Goal: Transaction & Acquisition: Purchase product/service

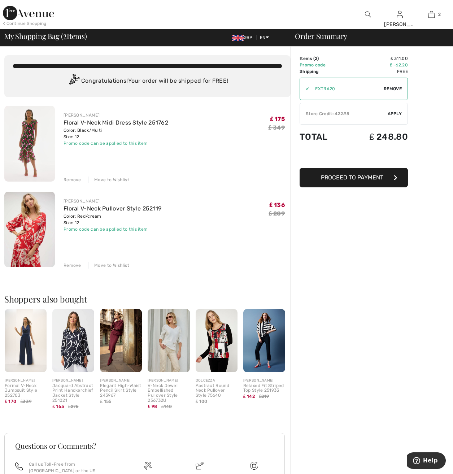
click at [33, 141] on img at bounding box center [29, 144] width 51 height 76
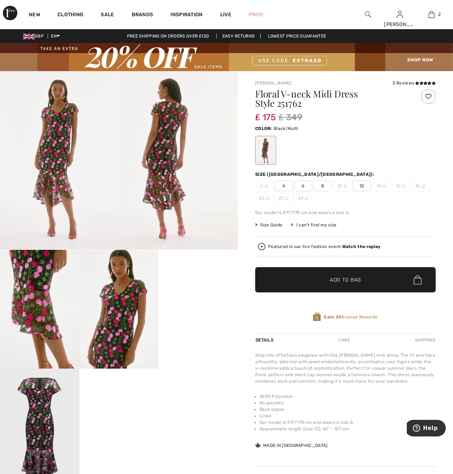
click at [202, 290] on video "Your browser does not support the video tag." at bounding box center [198, 270] width 79 height 40
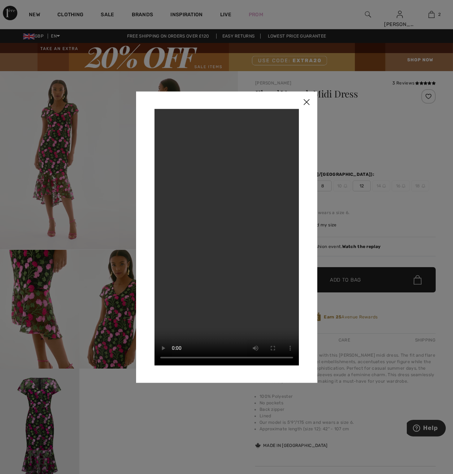
click at [307, 101] on img at bounding box center [307, 102] width 22 height 22
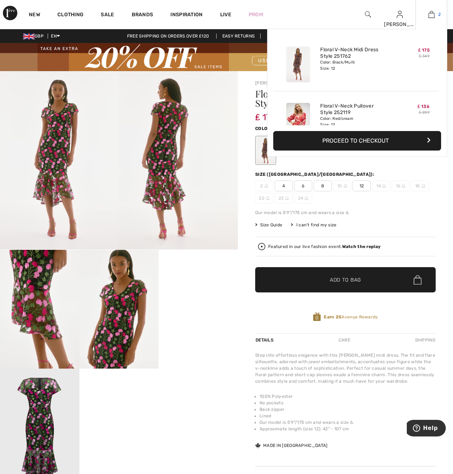
click at [433, 16] on img at bounding box center [432, 14] width 6 height 9
click at [385, 142] on button "Proceed to Checkout" at bounding box center [358, 141] width 168 height 20
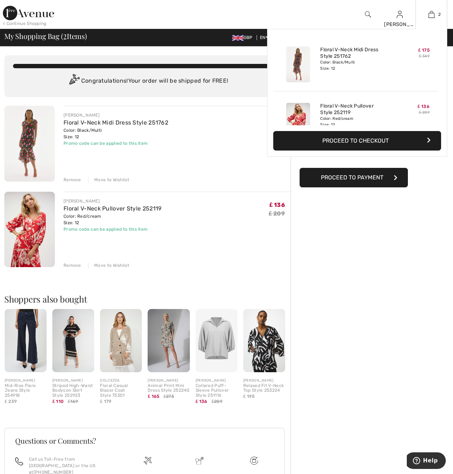
click at [395, 143] on button "Proceed to Checkout" at bounding box center [358, 141] width 168 height 20
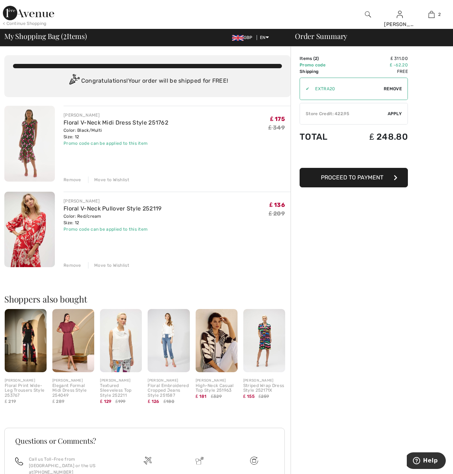
click at [70, 263] on div "Remove" at bounding box center [73, 265] width 18 height 7
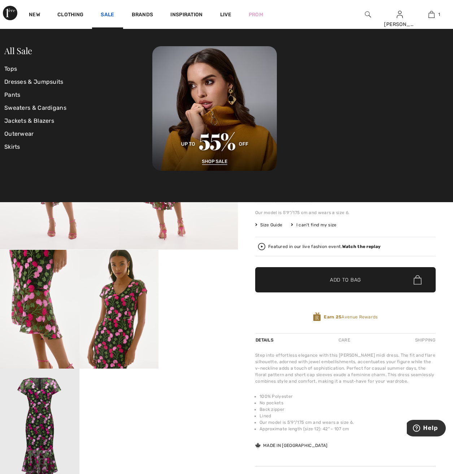
click at [106, 16] on link "Sale" at bounding box center [107, 16] width 13 height 8
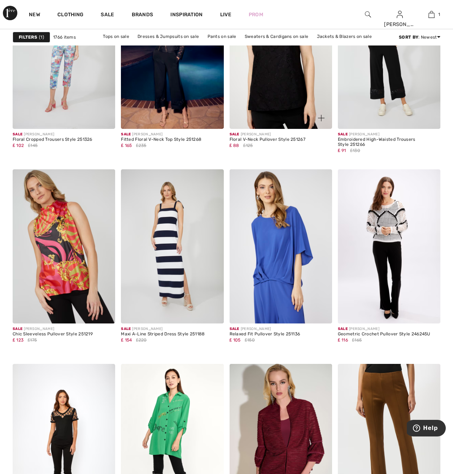
scroll to position [1048, 0]
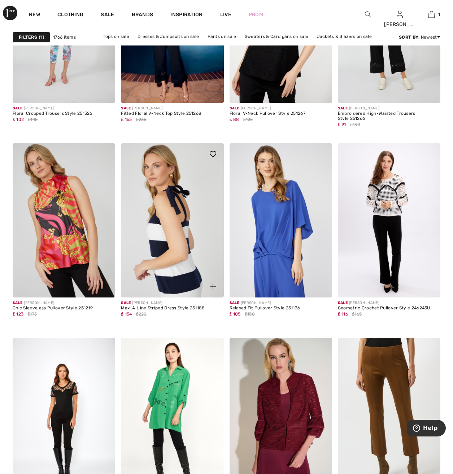
click at [175, 216] on img at bounding box center [172, 220] width 103 height 154
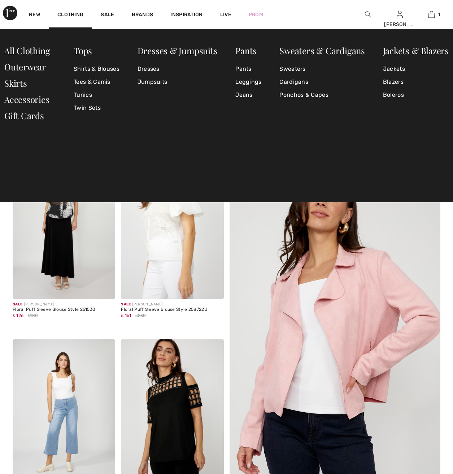
checkbox input "true"
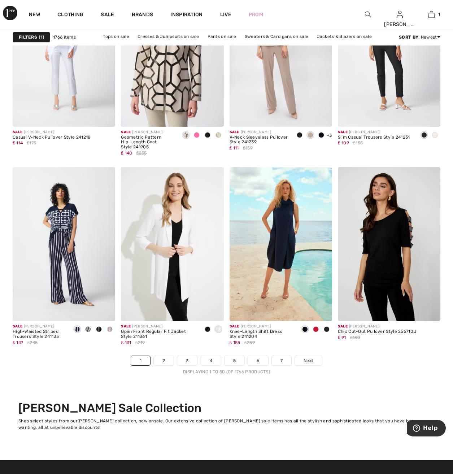
scroll to position [2746, 0]
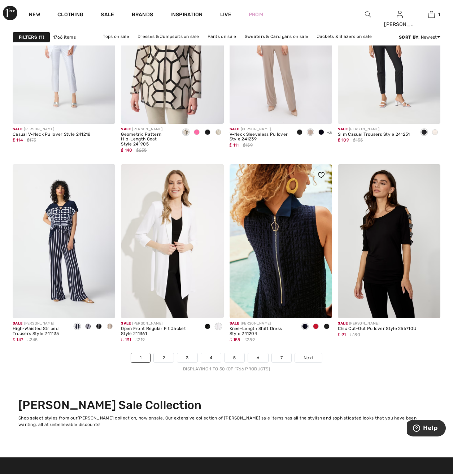
click at [296, 216] on img at bounding box center [281, 241] width 103 height 154
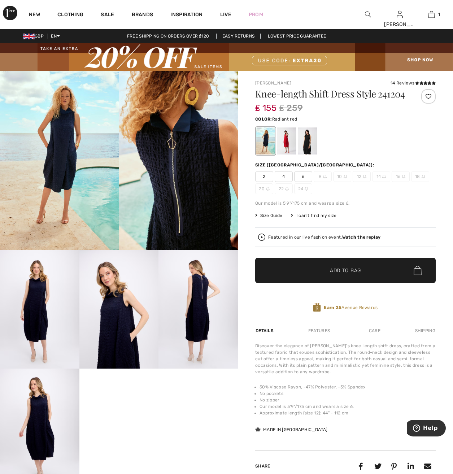
click at [289, 143] on div at bounding box center [287, 141] width 19 height 27
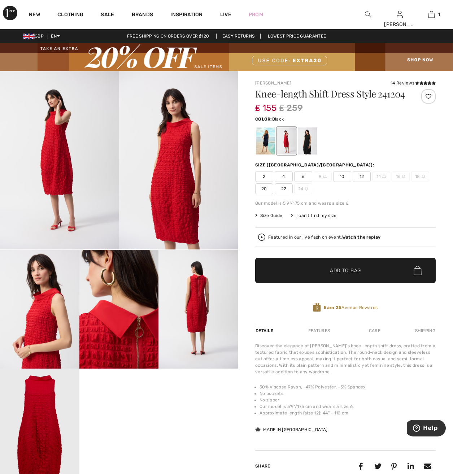
click at [307, 149] on div at bounding box center [307, 141] width 19 height 27
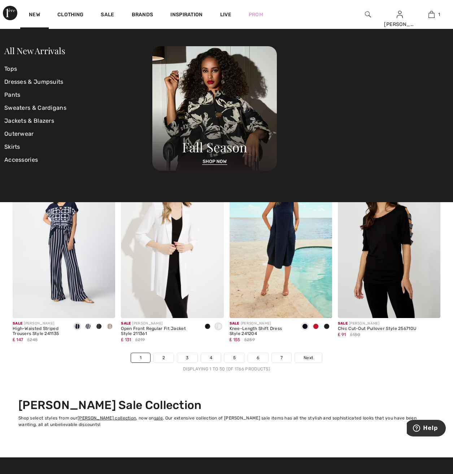
scroll to position [2746, 0]
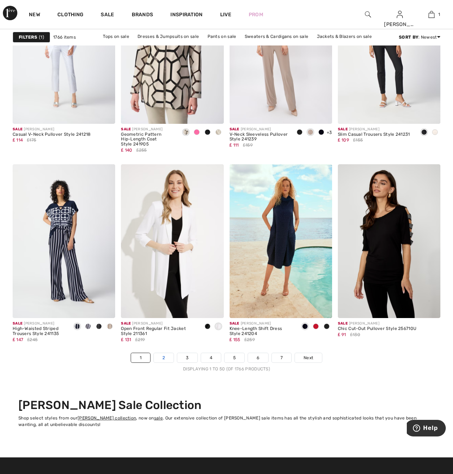
click at [164, 358] on link "2" at bounding box center [164, 357] width 20 height 9
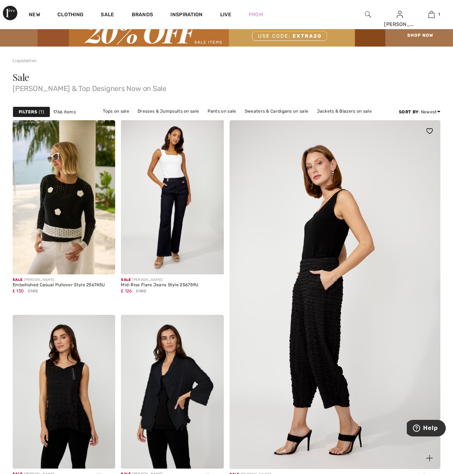
scroll to position [145, 0]
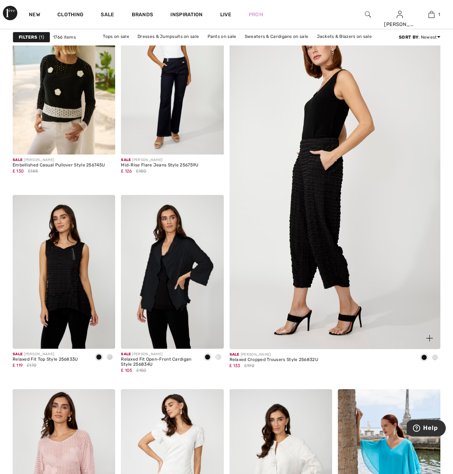
click at [317, 214] on img at bounding box center [334, 190] width 253 height 380
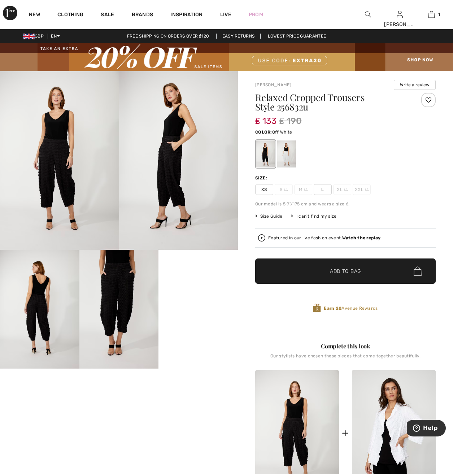
click at [283, 156] on div at bounding box center [287, 154] width 19 height 27
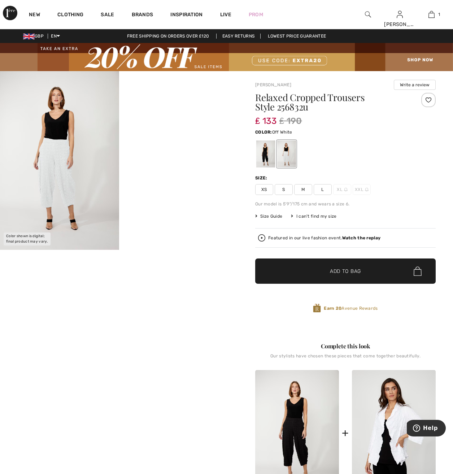
click at [73, 189] on img at bounding box center [59, 160] width 119 height 179
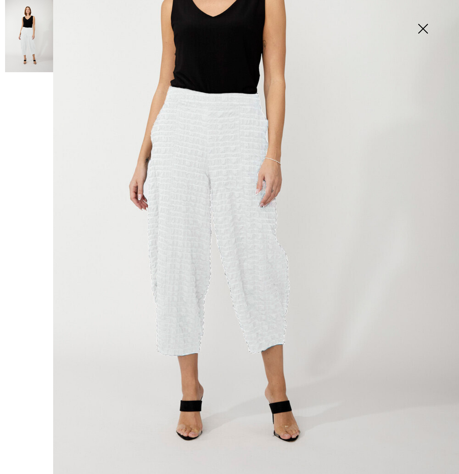
scroll to position [206, 0]
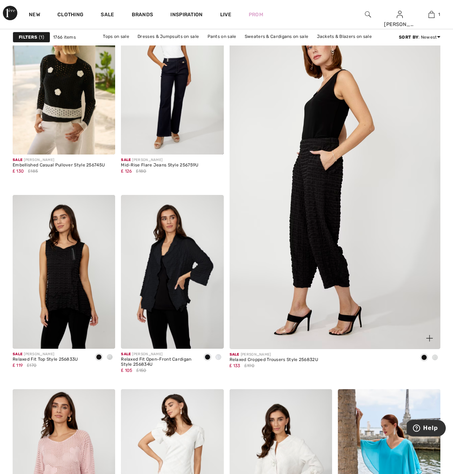
click at [316, 226] on img at bounding box center [334, 190] width 253 height 380
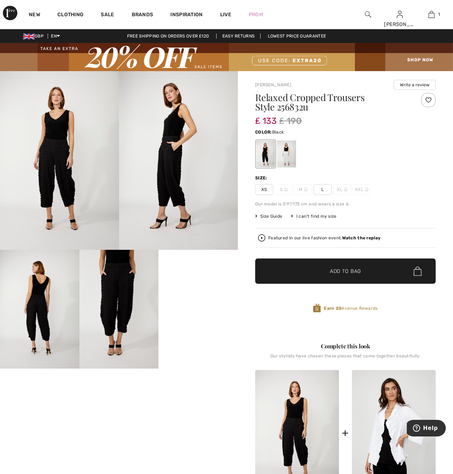
click at [304, 192] on img at bounding box center [306, 190] width 4 height 4
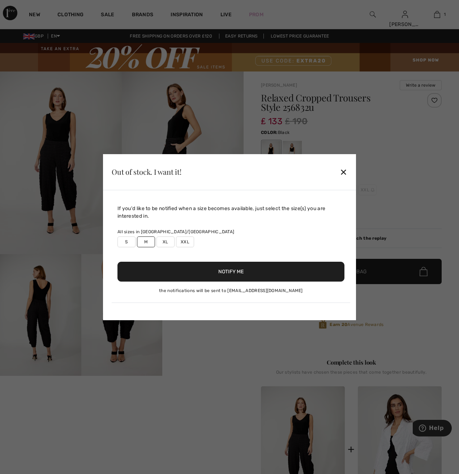
click at [205, 272] on button "Notify Me" at bounding box center [230, 272] width 227 height 20
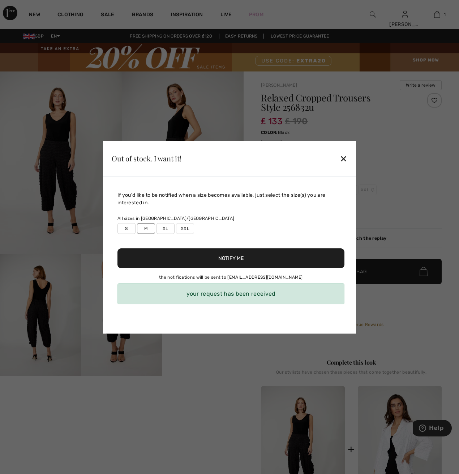
click at [341, 156] on div "✕" at bounding box center [344, 158] width 8 height 15
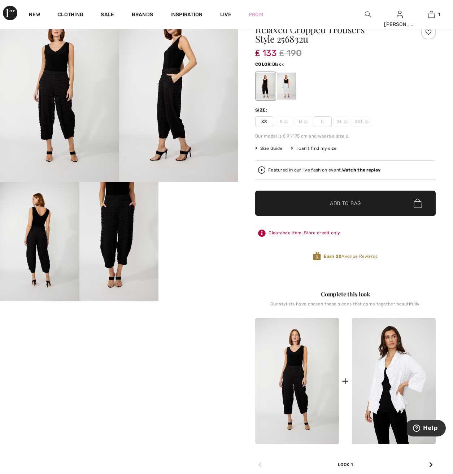
scroll to position [72, 0]
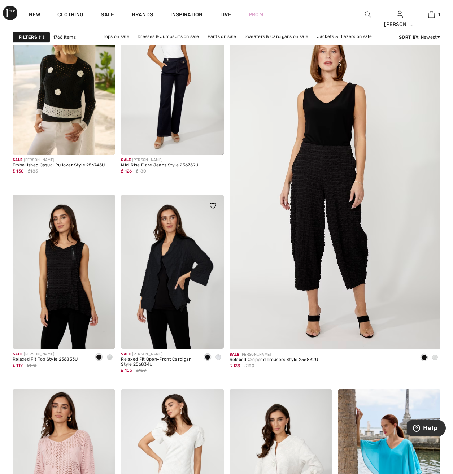
click at [177, 285] on img at bounding box center [172, 272] width 103 height 154
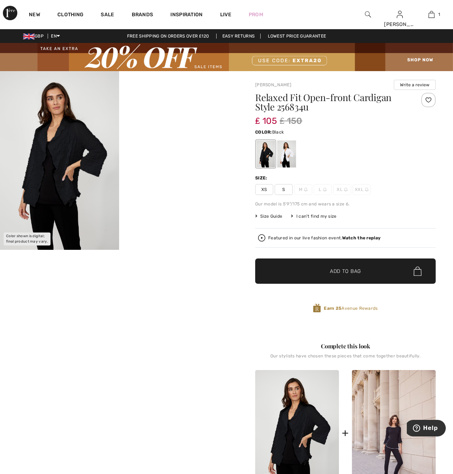
click at [171, 131] on video "Your browser does not support the video tag." at bounding box center [178, 101] width 119 height 60
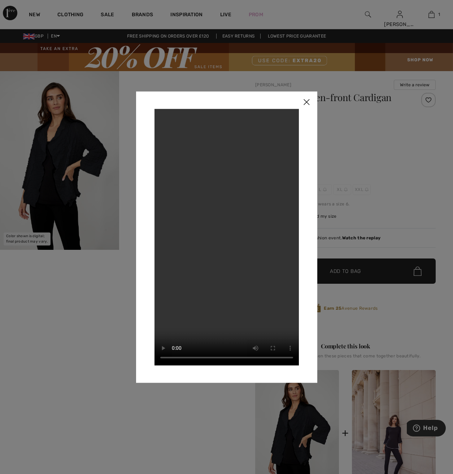
click at [306, 100] on img at bounding box center [307, 102] width 22 height 22
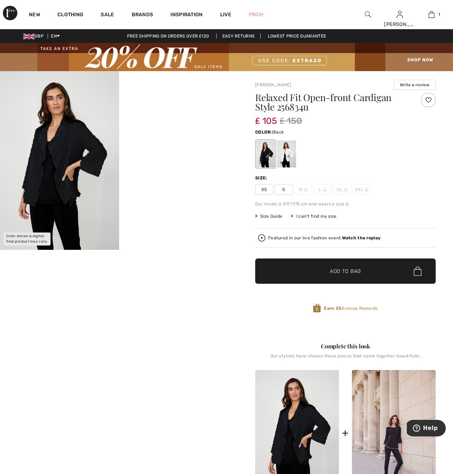
click at [195, 131] on video "Your browser does not support the video tag." at bounding box center [178, 101] width 119 height 60
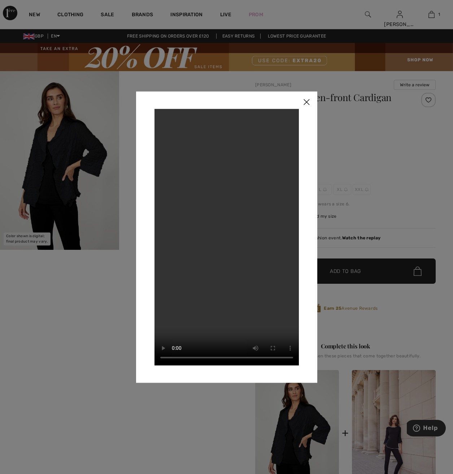
click at [310, 102] on img at bounding box center [307, 102] width 22 height 22
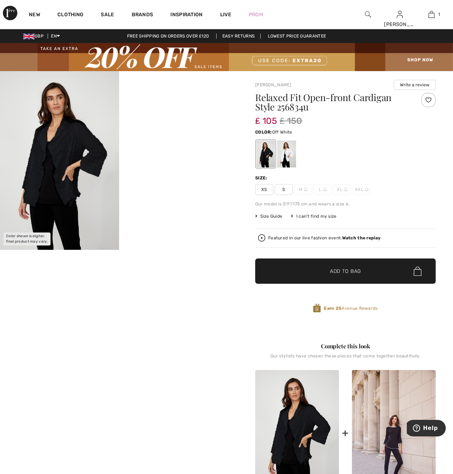
click at [290, 151] on div at bounding box center [287, 154] width 19 height 27
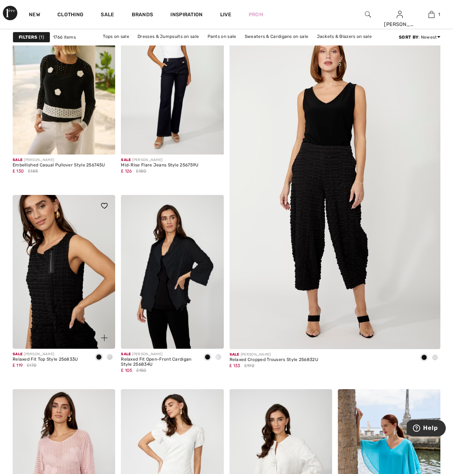
click at [76, 315] on img at bounding box center [64, 272] width 103 height 154
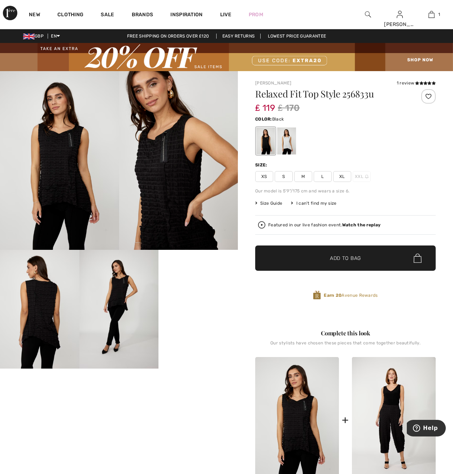
click at [160, 162] on img at bounding box center [178, 160] width 119 height 179
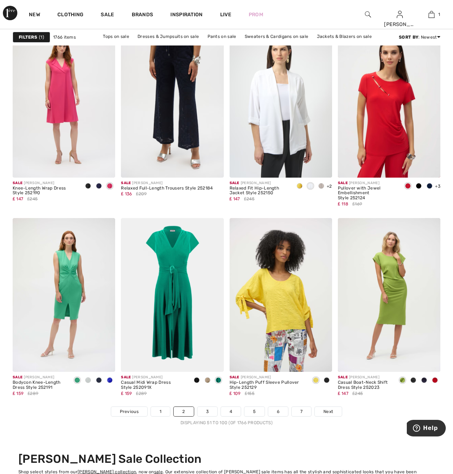
scroll to position [2710, 0]
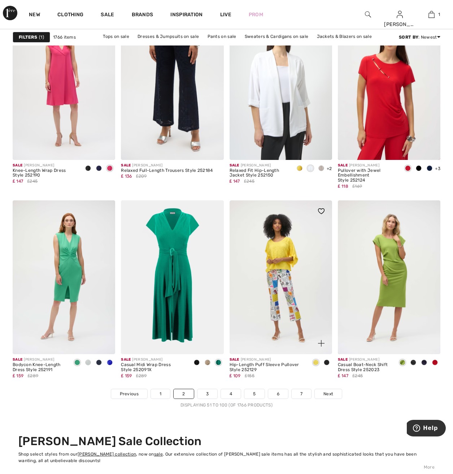
click at [272, 256] on img at bounding box center [281, 278] width 103 height 154
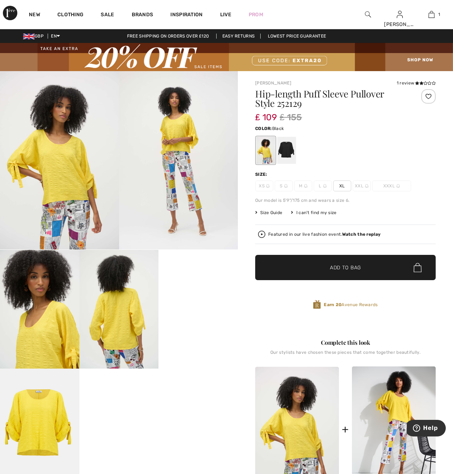
click at [290, 155] on div at bounding box center [287, 150] width 19 height 27
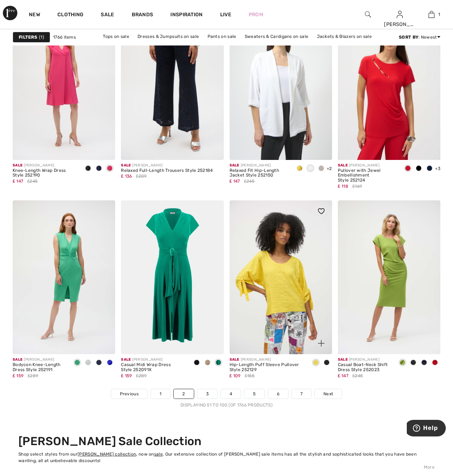
click at [329, 362] on span at bounding box center [327, 363] width 6 height 6
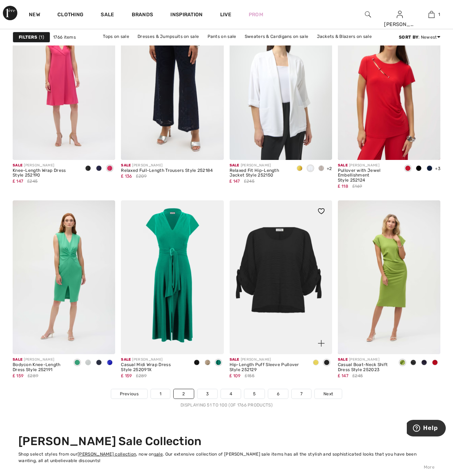
click at [329, 362] on span at bounding box center [327, 363] width 6 height 6
click at [281, 301] on img at bounding box center [281, 278] width 103 height 154
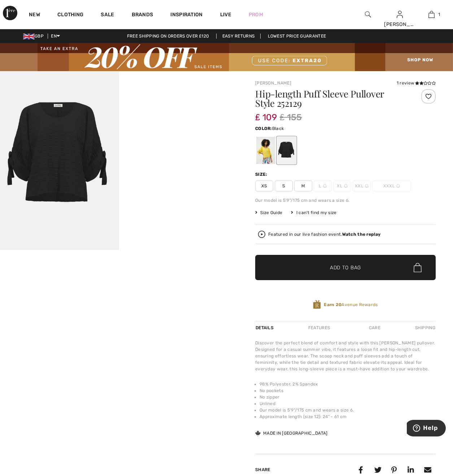
click at [307, 187] on span "M" at bounding box center [303, 186] width 18 height 11
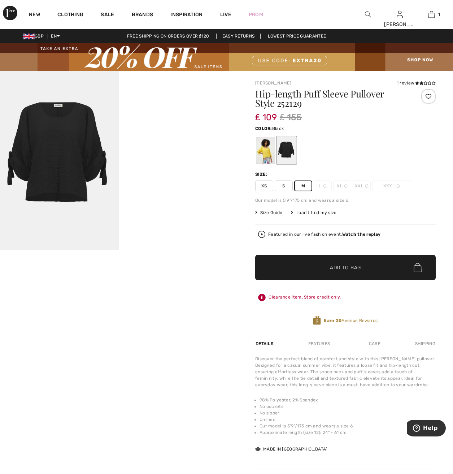
click at [361, 267] on span "Add to Bag" at bounding box center [345, 268] width 31 height 8
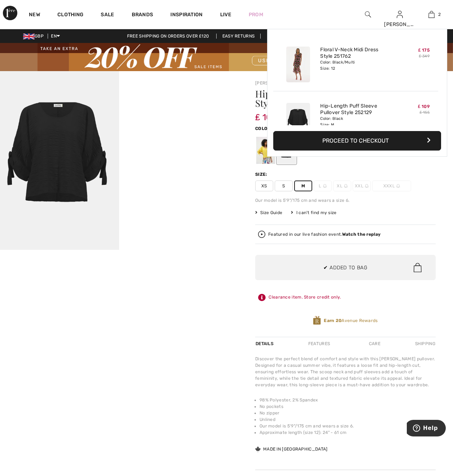
scroll to position [22, 0]
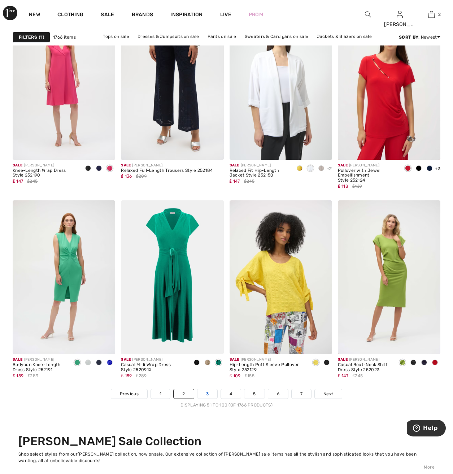
click at [205, 395] on link "3" at bounding box center [208, 394] width 20 height 9
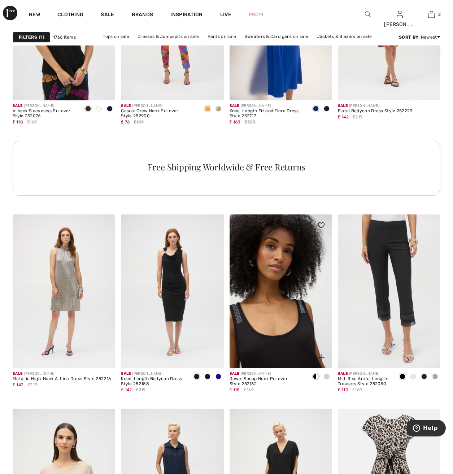
scroll to position [795, 0]
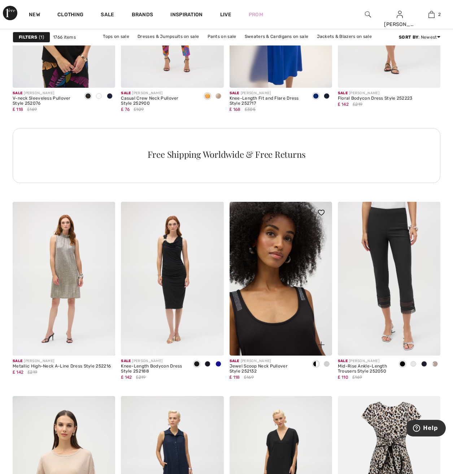
click at [290, 326] on img at bounding box center [281, 279] width 103 height 154
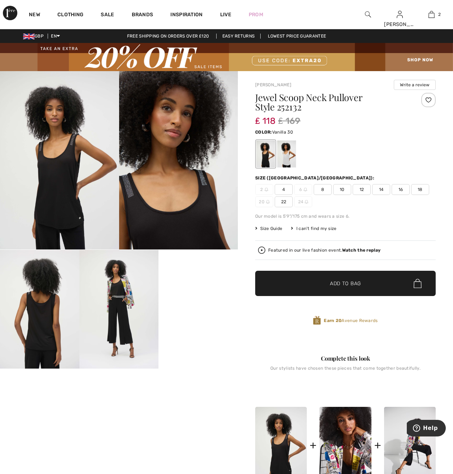
click at [285, 155] on div at bounding box center [287, 154] width 19 height 27
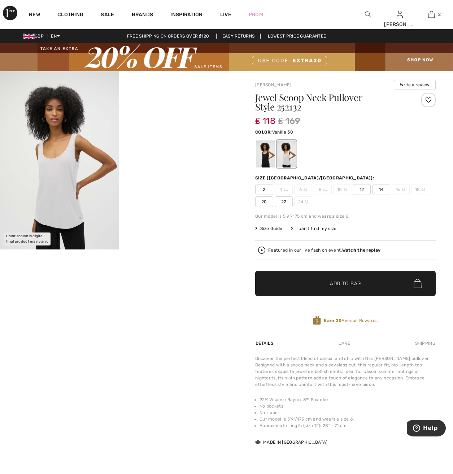
click at [64, 194] on img at bounding box center [59, 160] width 119 height 179
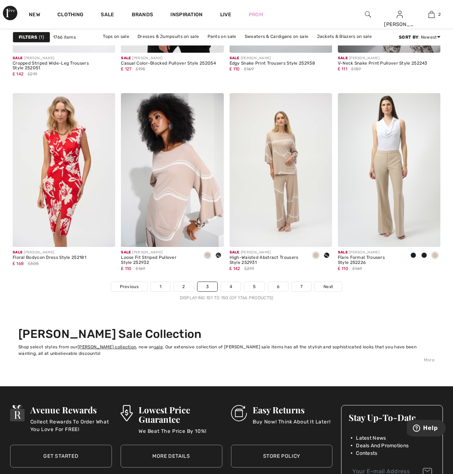
scroll to position [2818, 0]
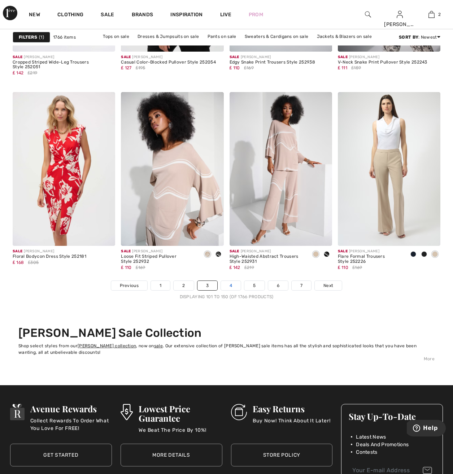
click at [231, 284] on link "4" at bounding box center [231, 285] width 20 height 9
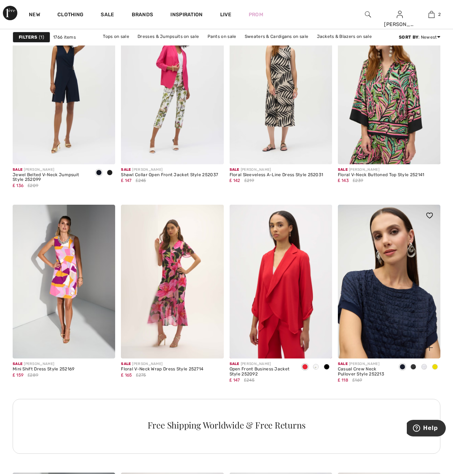
scroll to position [542, 0]
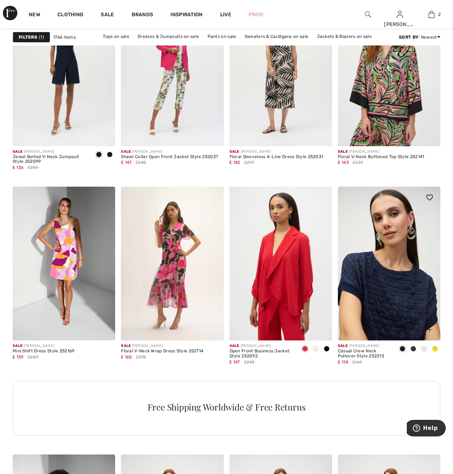
click at [395, 286] on img at bounding box center [389, 264] width 103 height 154
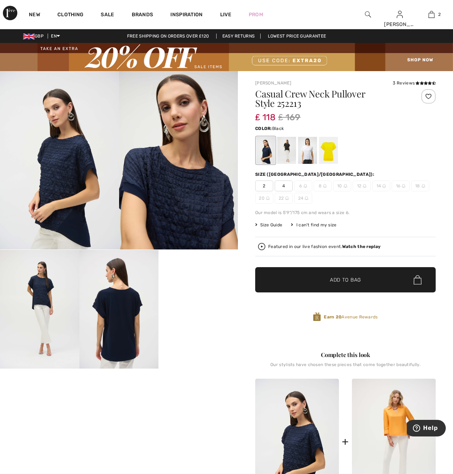
click at [289, 155] on div at bounding box center [287, 150] width 19 height 27
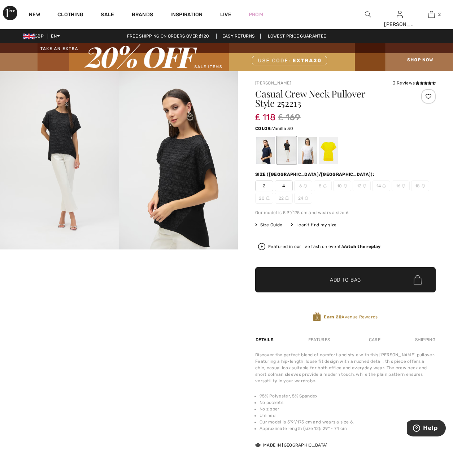
click at [307, 154] on div at bounding box center [307, 150] width 19 height 27
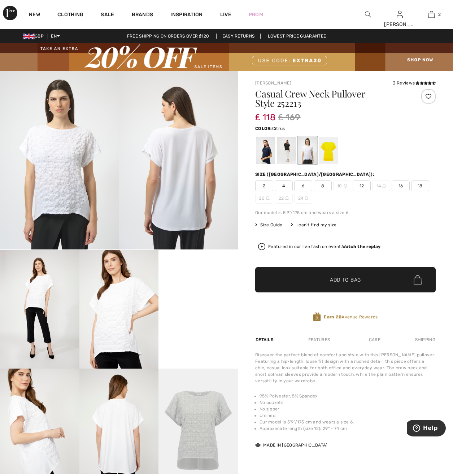
click at [332, 155] on div at bounding box center [328, 150] width 19 height 27
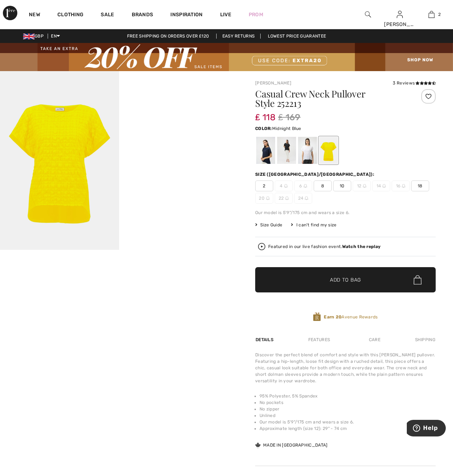
click at [263, 148] on div at bounding box center [266, 150] width 19 height 27
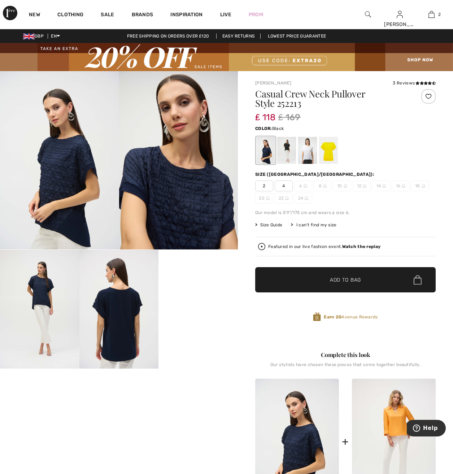
click at [290, 162] on div at bounding box center [287, 150] width 19 height 27
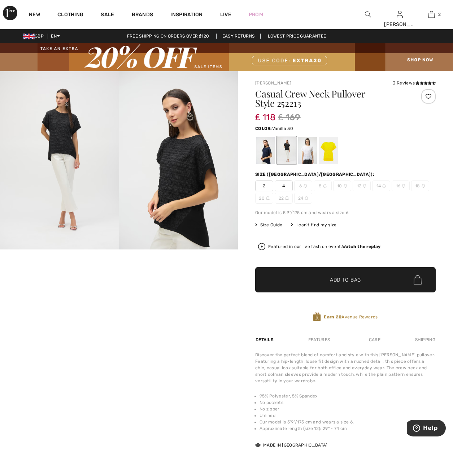
click at [308, 156] on div at bounding box center [307, 150] width 19 height 27
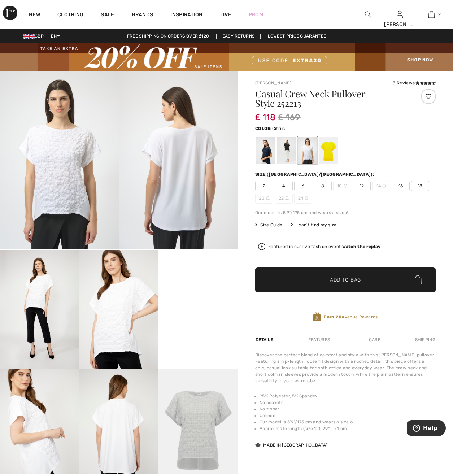
click at [332, 156] on div at bounding box center [328, 150] width 19 height 27
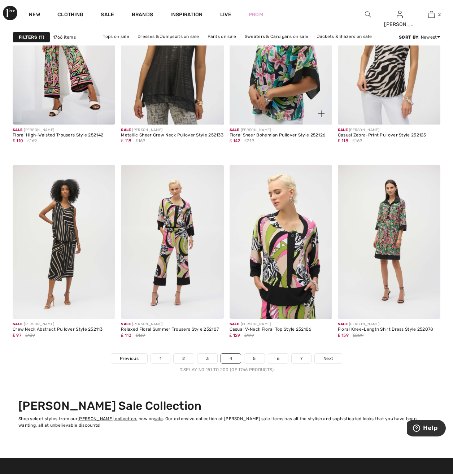
scroll to position [2746, 0]
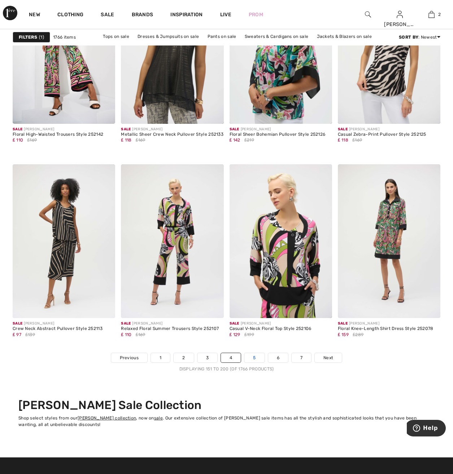
click at [258, 357] on link "5" at bounding box center [255, 357] width 20 height 9
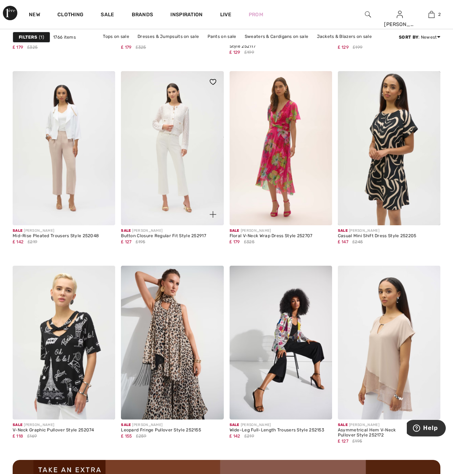
scroll to position [1156, 0]
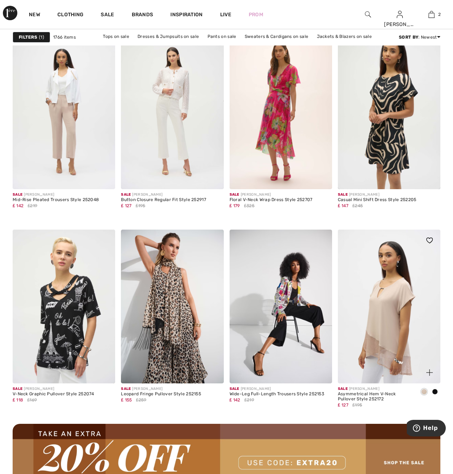
click at [435, 392] on span at bounding box center [436, 392] width 6 height 6
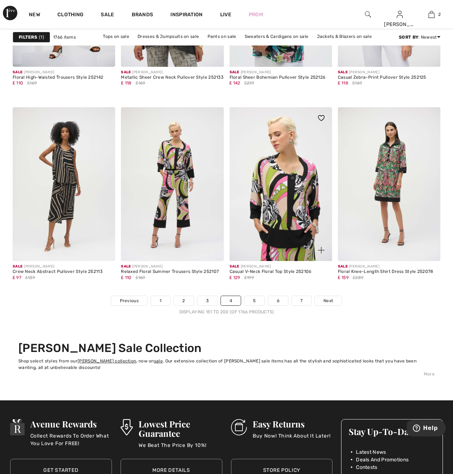
scroll to position [2855, 0]
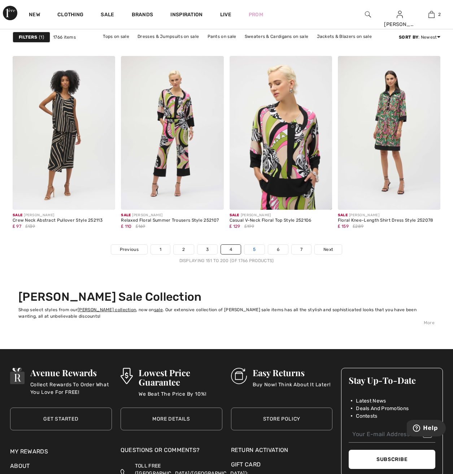
click at [254, 247] on link "5" at bounding box center [255, 249] width 20 height 9
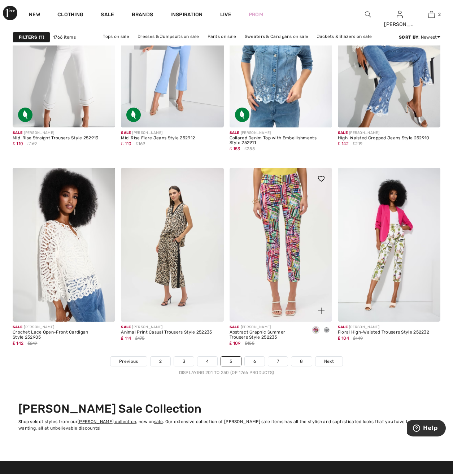
scroll to position [2746, 0]
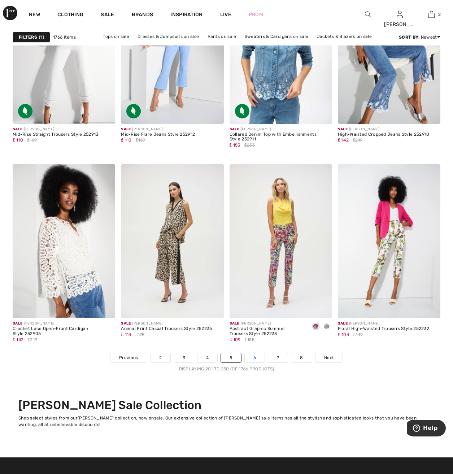
click at [256, 359] on link "6" at bounding box center [255, 357] width 20 height 9
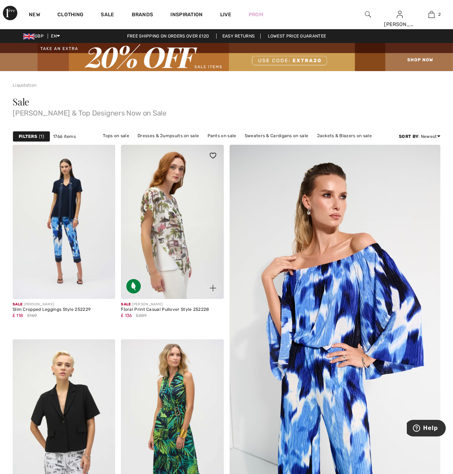
click at [169, 201] on img at bounding box center [172, 222] width 103 height 154
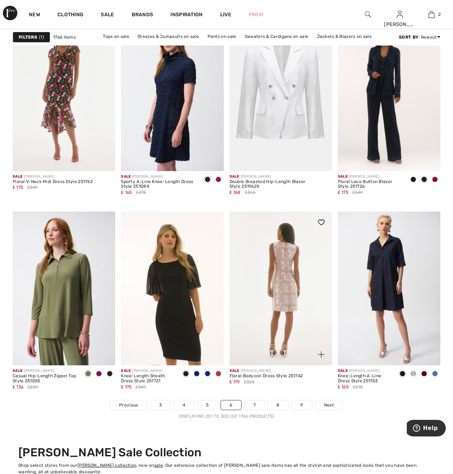
scroll to position [2710, 0]
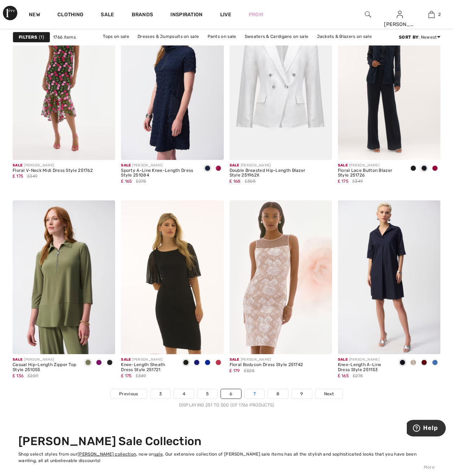
click at [257, 393] on link "7" at bounding box center [255, 394] width 20 height 9
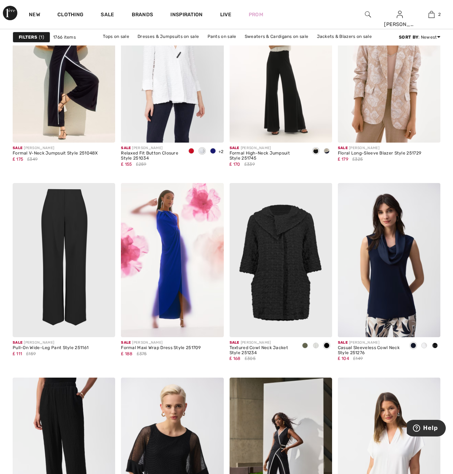
scroll to position [1012, 0]
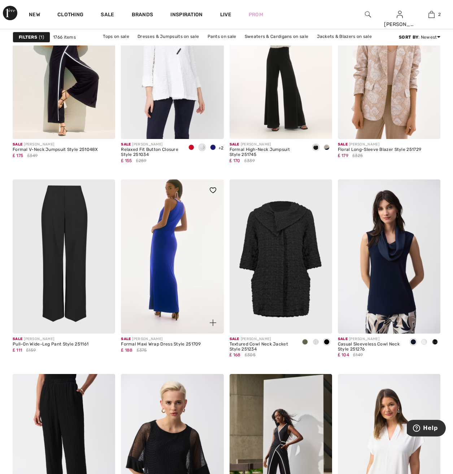
click at [185, 232] on img at bounding box center [172, 257] width 103 height 154
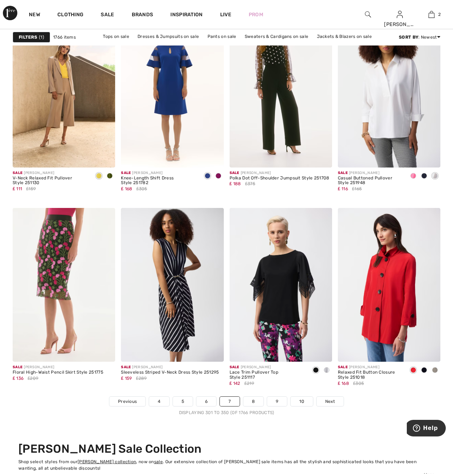
scroll to position [2710, 0]
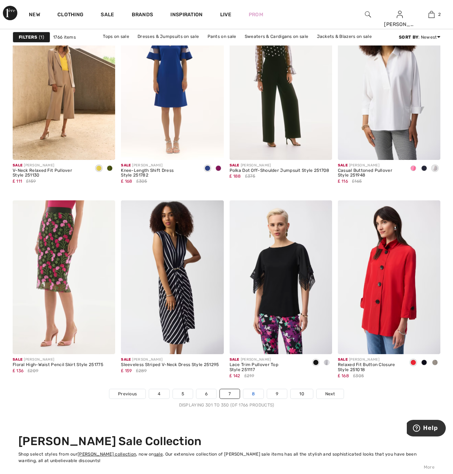
click at [254, 391] on link "8" at bounding box center [254, 394] width 20 height 9
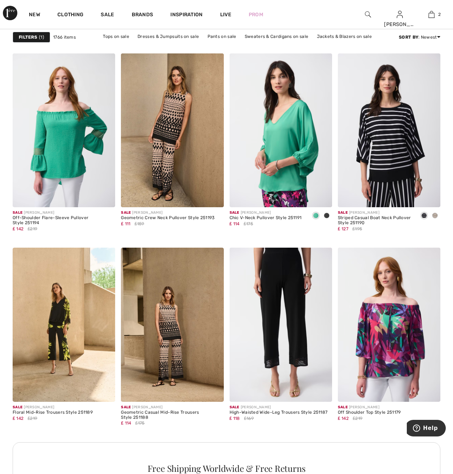
scroll to position [2023, 0]
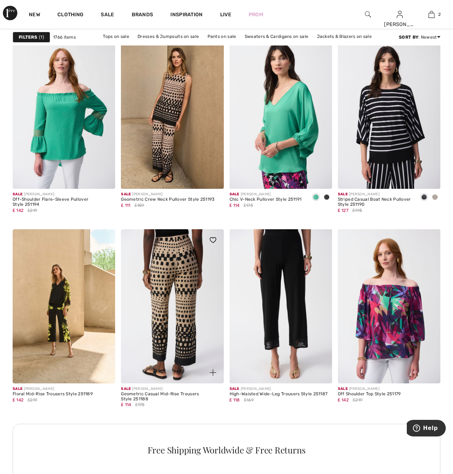
click at [190, 318] on img at bounding box center [172, 306] width 103 height 154
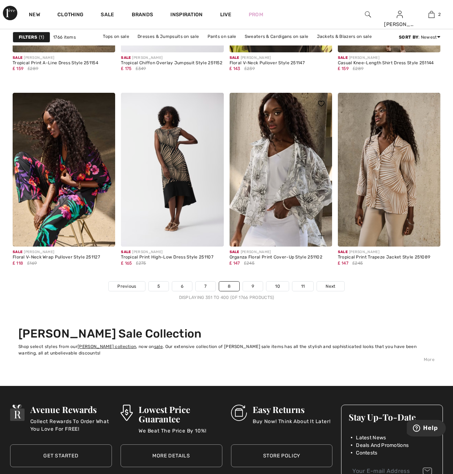
scroll to position [2818, 0]
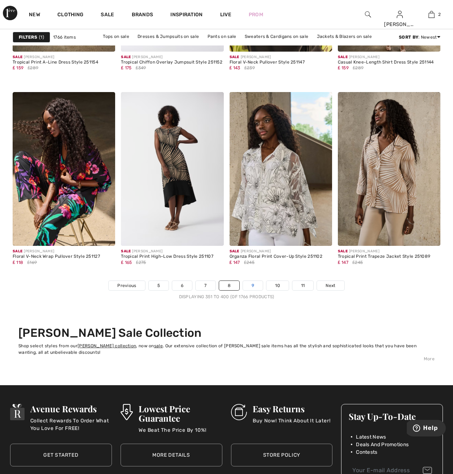
click at [257, 287] on link "9" at bounding box center [253, 285] width 20 height 9
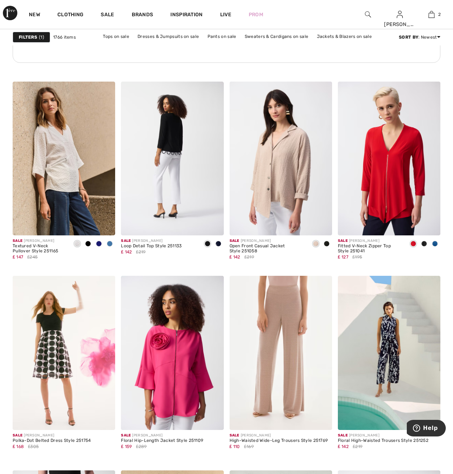
scroll to position [939, 0]
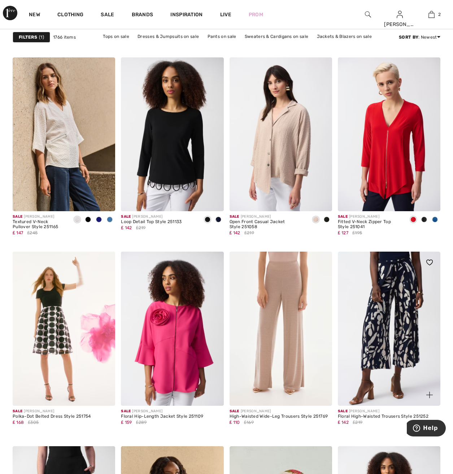
click at [396, 327] on img at bounding box center [389, 329] width 103 height 154
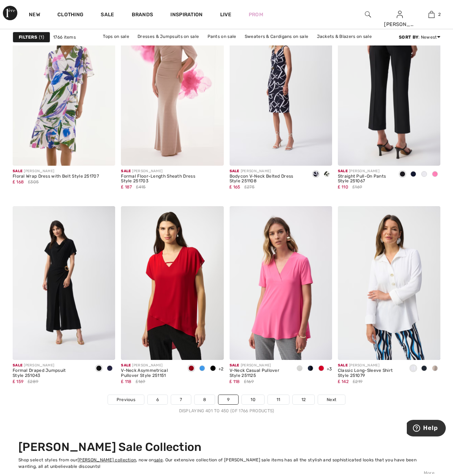
scroll to position [2710, 0]
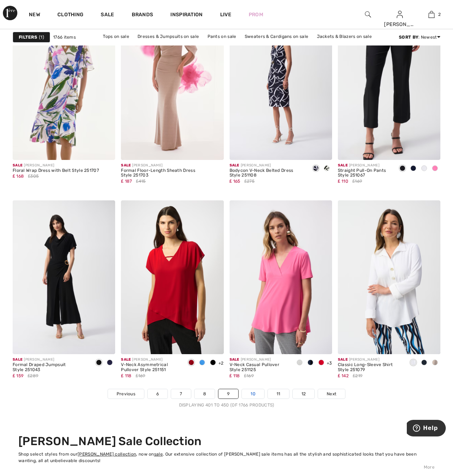
click at [250, 394] on link "10" at bounding box center [253, 394] width 22 height 9
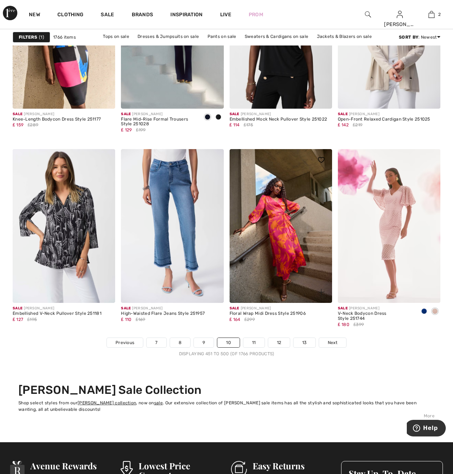
scroll to position [2782, 0]
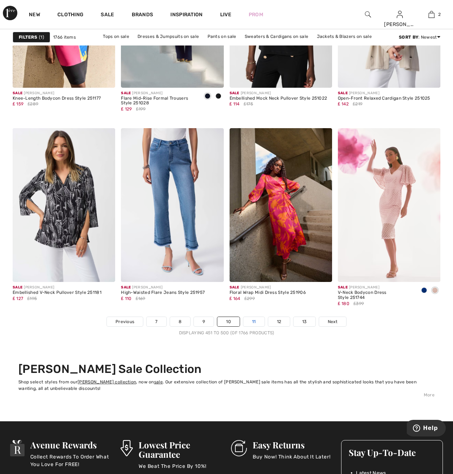
click at [251, 319] on link "11" at bounding box center [254, 321] width 21 height 9
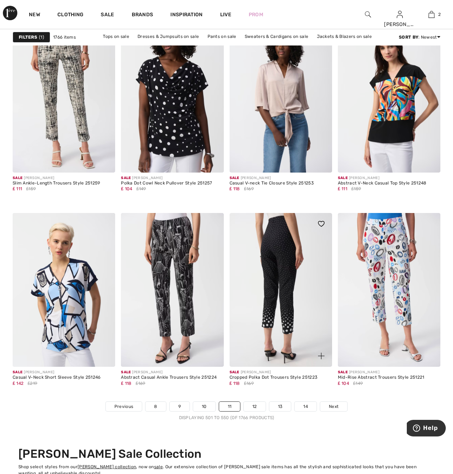
scroll to position [2710, 0]
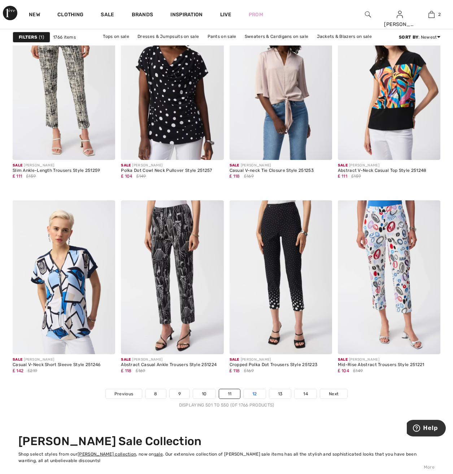
click at [255, 394] on link "12" at bounding box center [255, 394] width 22 height 9
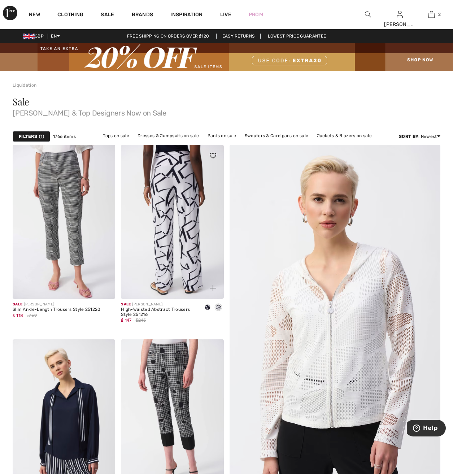
click at [177, 228] on img at bounding box center [172, 222] width 103 height 154
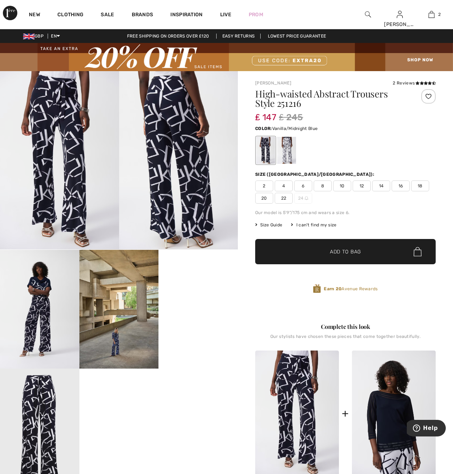
click at [284, 152] on div at bounding box center [287, 150] width 19 height 27
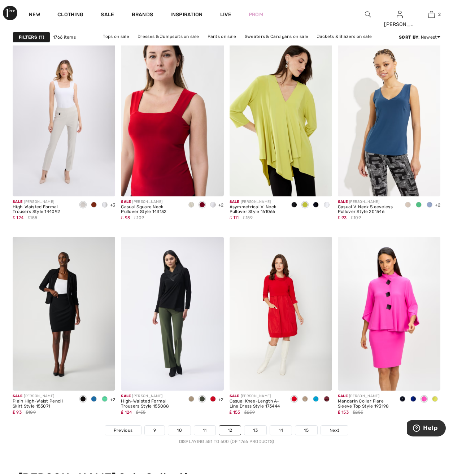
scroll to position [2674, 0]
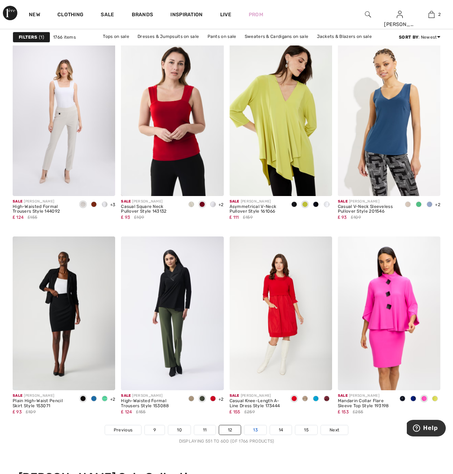
click at [260, 431] on link "13" at bounding box center [256, 430] width 22 height 9
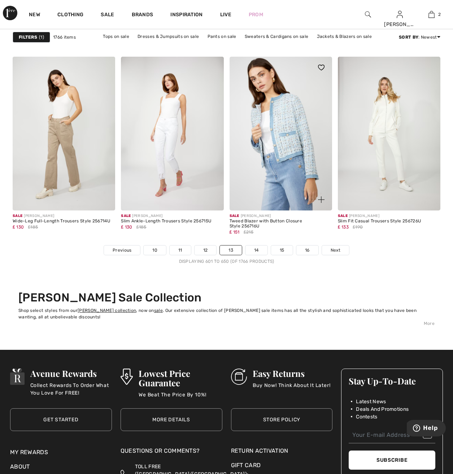
scroll to position [2855, 0]
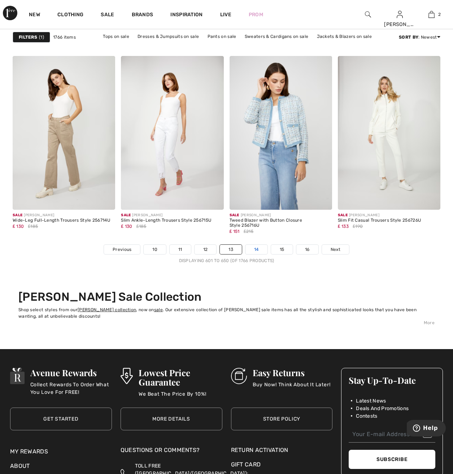
click at [261, 251] on link "14" at bounding box center [257, 249] width 22 height 9
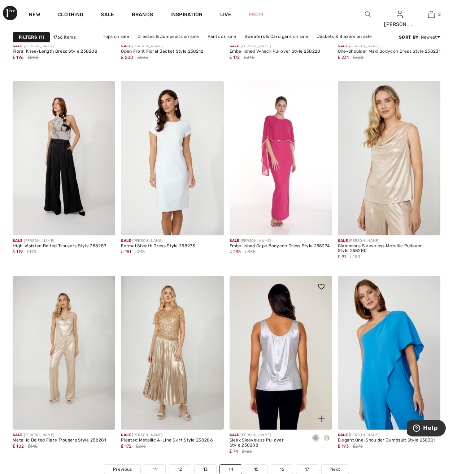
scroll to position [2710, 0]
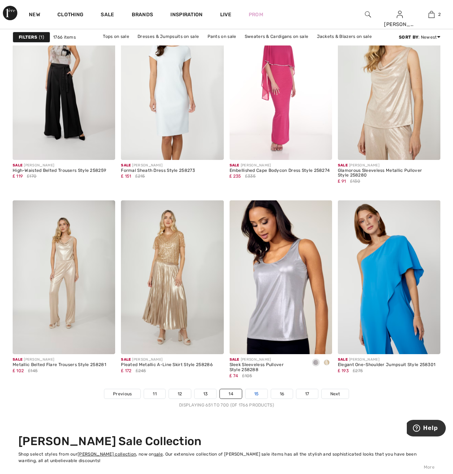
click at [262, 395] on link "15" at bounding box center [257, 394] width 22 height 9
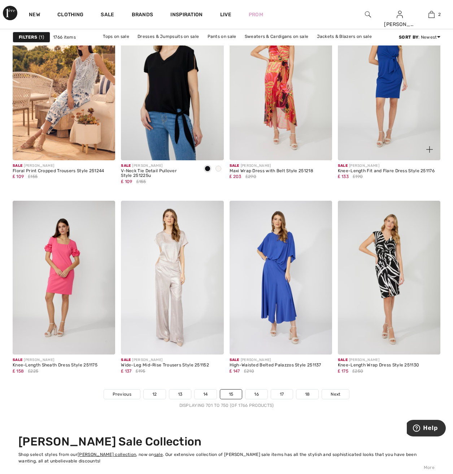
scroll to position [2710, 0]
click at [262, 393] on link "16" at bounding box center [257, 394] width 22 height 9
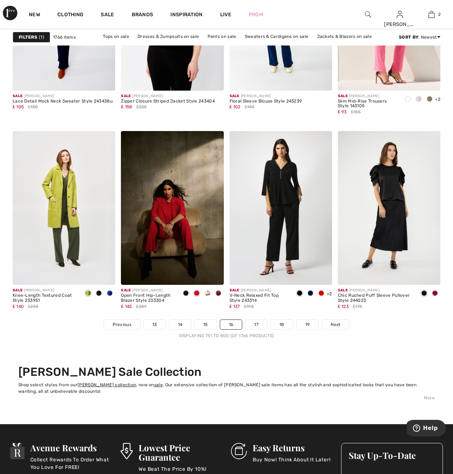
scroll to position [2782, 0]
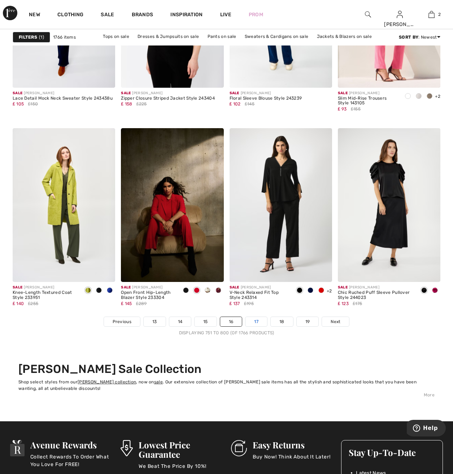
click at [258, 321] on link "17" at bounding box center [257, 321] width 22 height 9
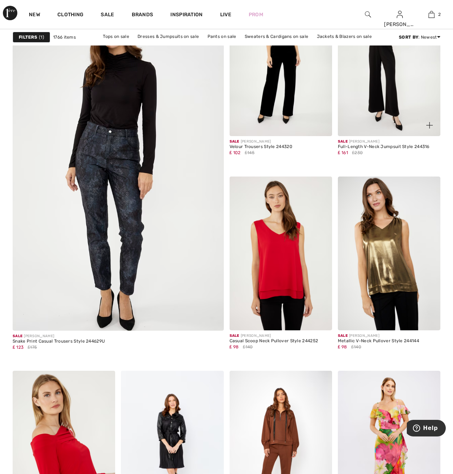
scroll to position [1698, 0]
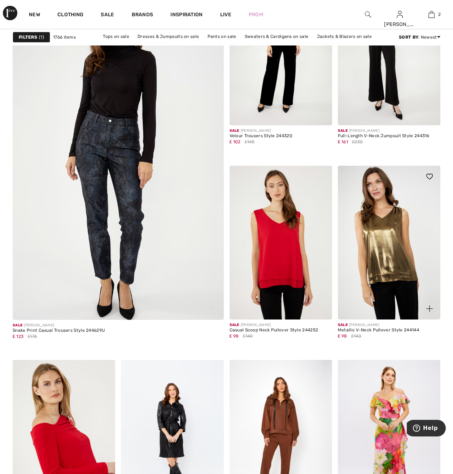
click at [395, 261] on img at bounding box center [389, 243] width 103 height 154
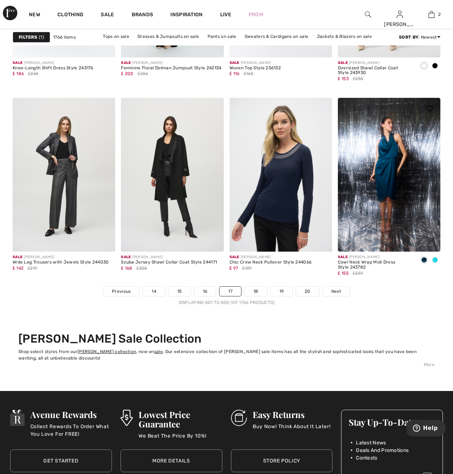
scroll to position [2818, 0]
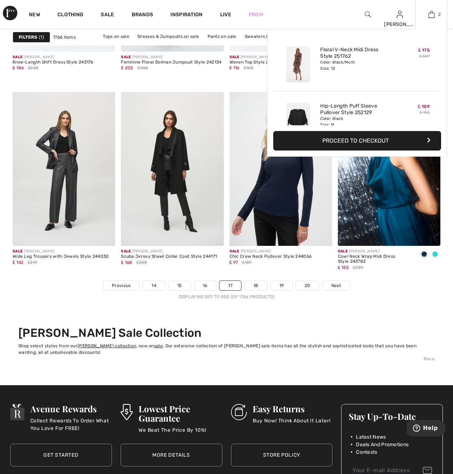
click at [435, 16] on img at bounding box center [432, 14] width 6 height 9
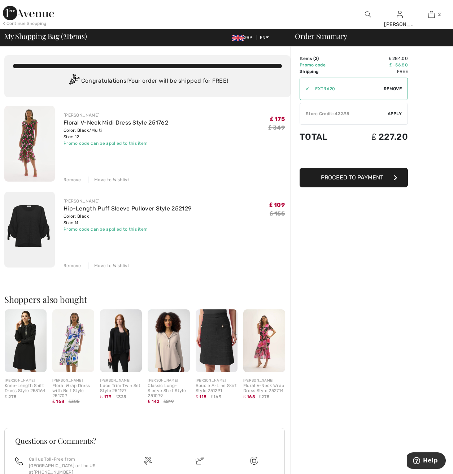
click at [77, 263] on div "Remove" at bounding box center [73, 266] width 18 height 7
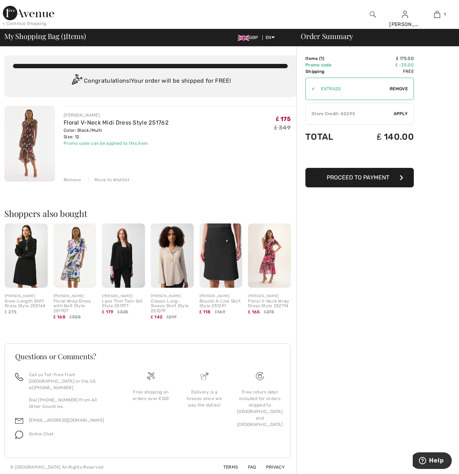
click at [33, 143] on img at bounding box center [29, 144] width 51 height 76
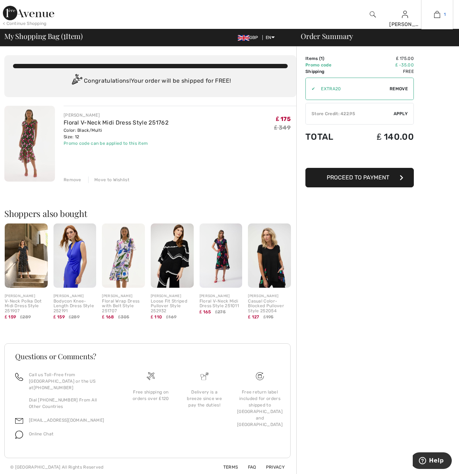
drag, startPoint x: 448, startPoint y: 12, endPoint x: 445, endPoint y: 14, distance: 3.9
click at [448, 474] on div at bounding box center [229, 477] width 459 height 0
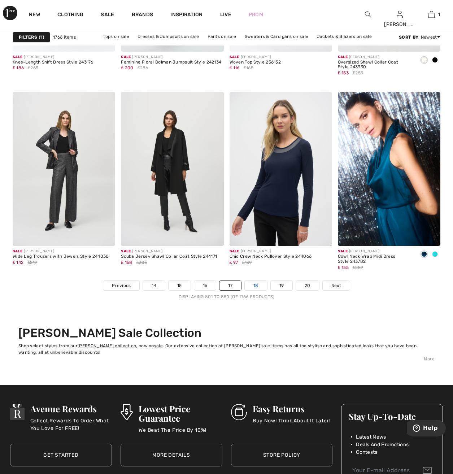
click at [256, 283] on link "18" at bounding box center [256, 285] width 22 height 9
